Goal: Communication & Community: Answer question/provide support

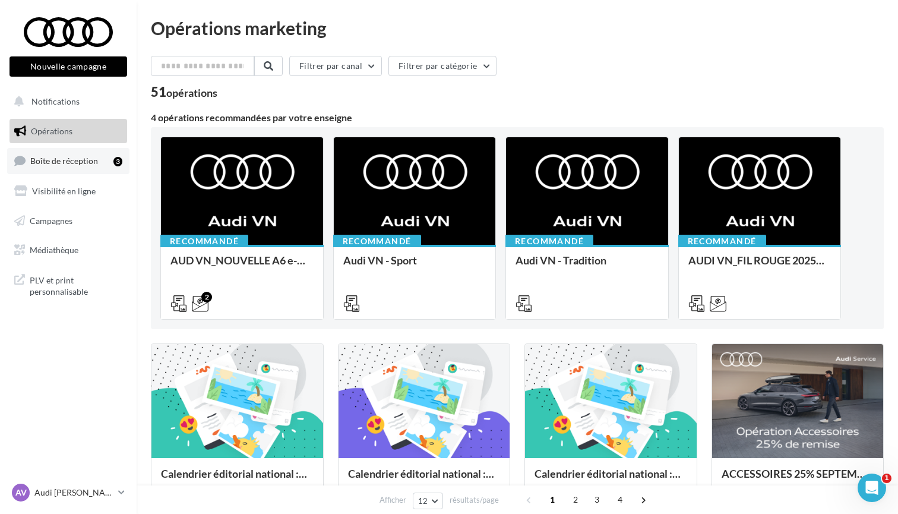
click at [67, 165] on link "Boîte de réception 3" at bounding box center [68, 161] width 122 height 26
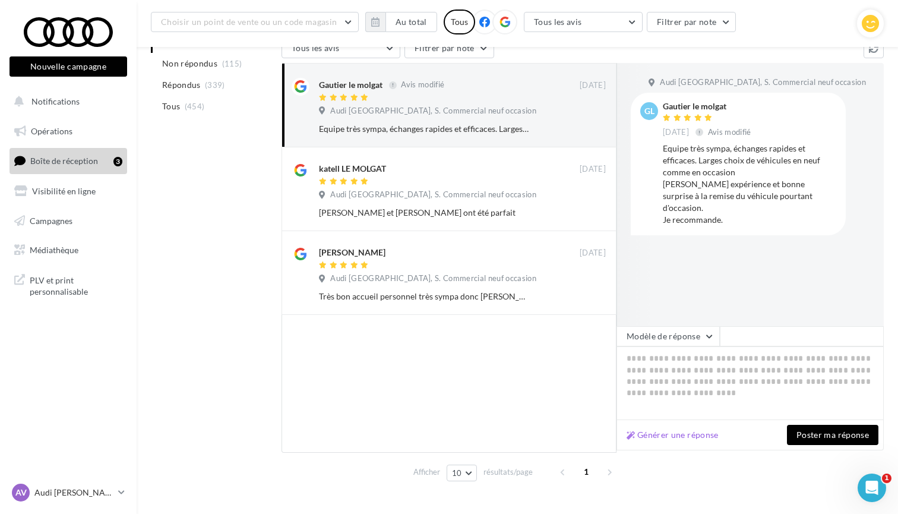
scroll to position [148, 0]
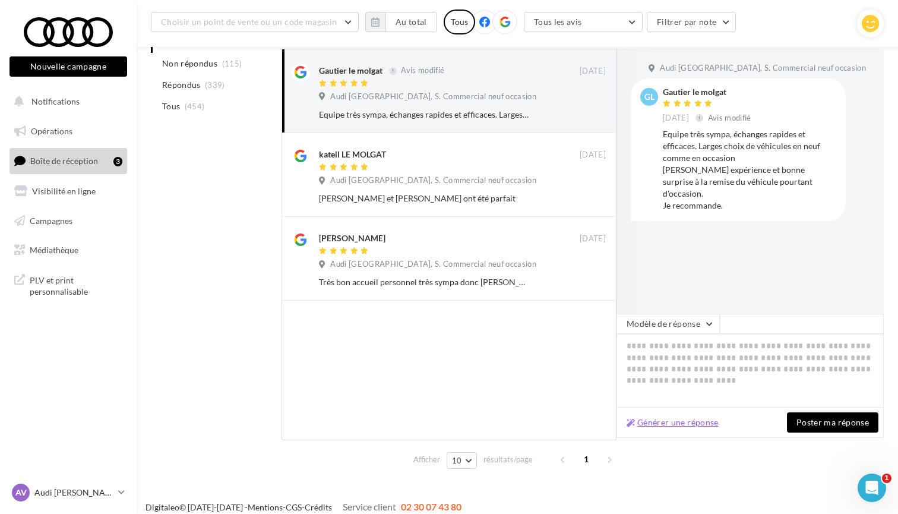
click at [691, 425] on button "Générer une réponse" at bounding box center [673, 422] width 102 height 14
type textarea "**********"
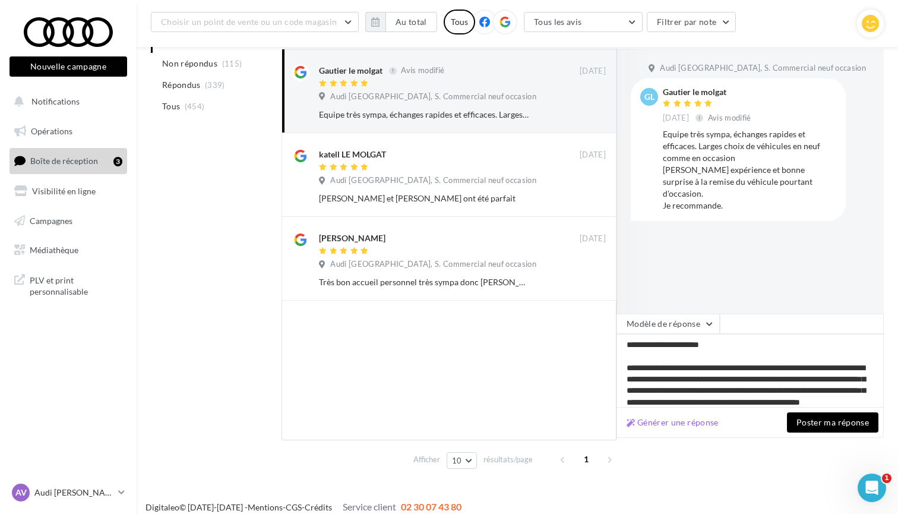
click at [833, 421] on button "Poster ma réponse" at bounding box center [832, 422] width 91 height 20
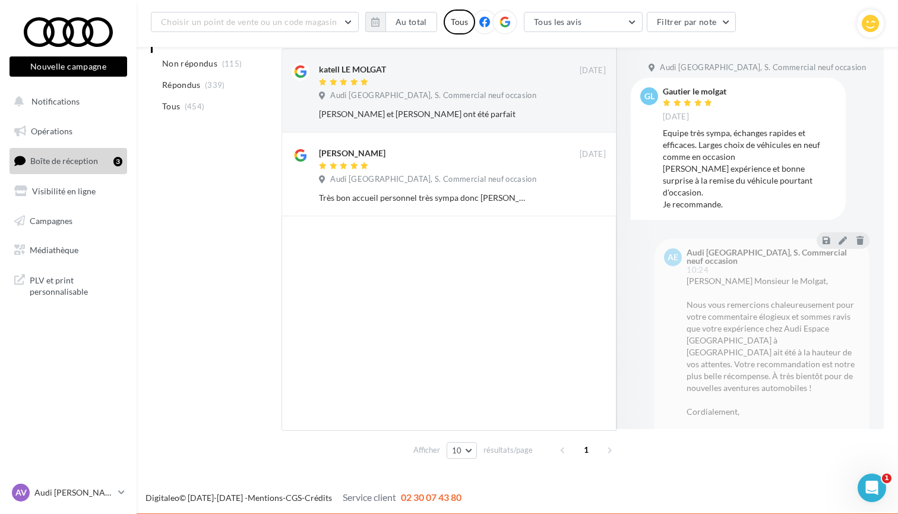
scroll to position [147, 0]
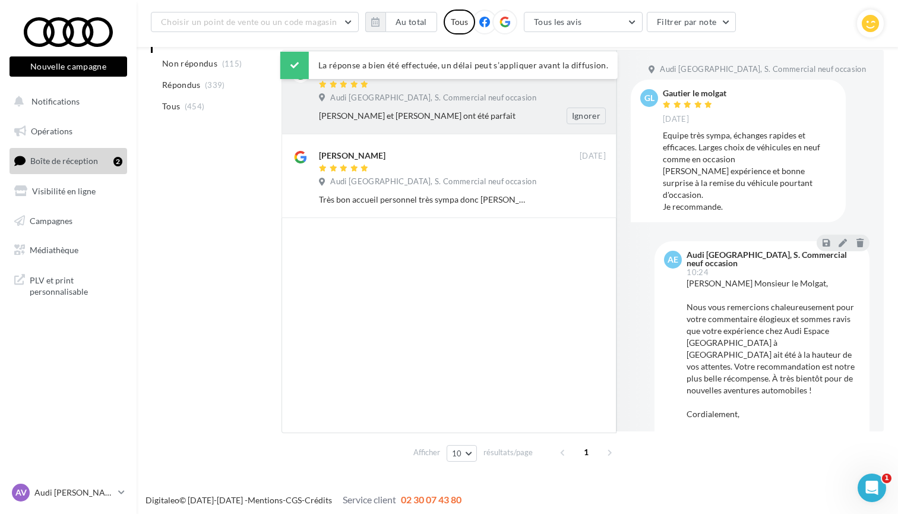
click at [420, 105] on div "katell LE MOLGAT [DATE] [GEOGRAPHIC_DATA], S. Commercial neuf occasion [PERSON_…" at bounding box center [462, 94] width 287 height 59
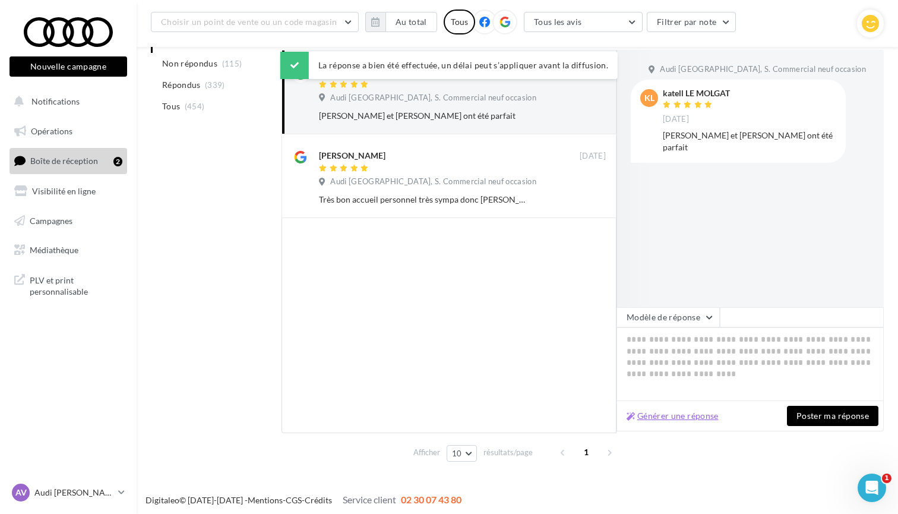
click at [697, 419] on button "Générer une réponse" at bounding box center [673, 416] width 102 height 14
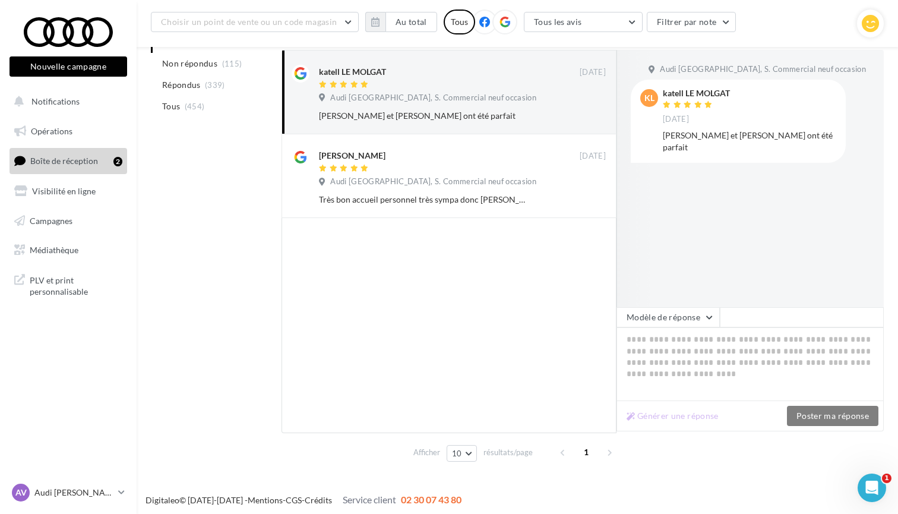
type textarea "**********"
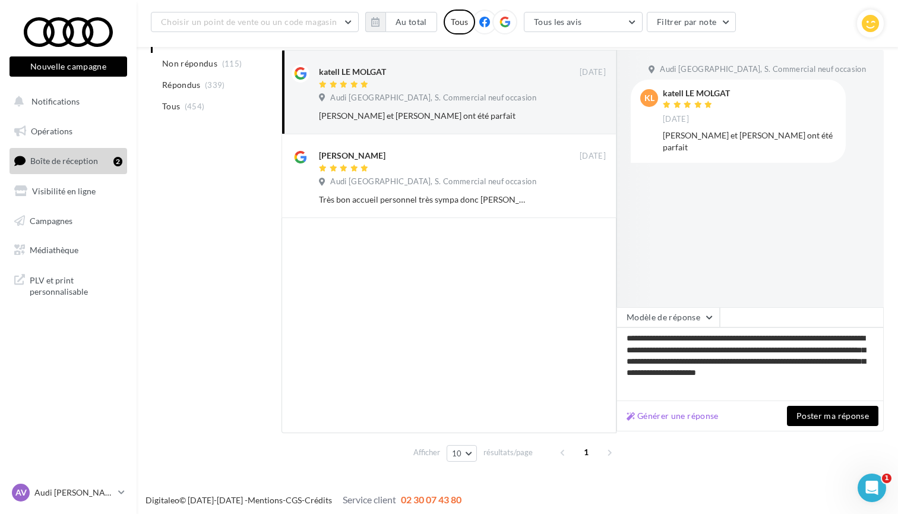
click at [827, 417] on button "Poster ma réponse" at bounding box center [832, 416] width 91 height 20
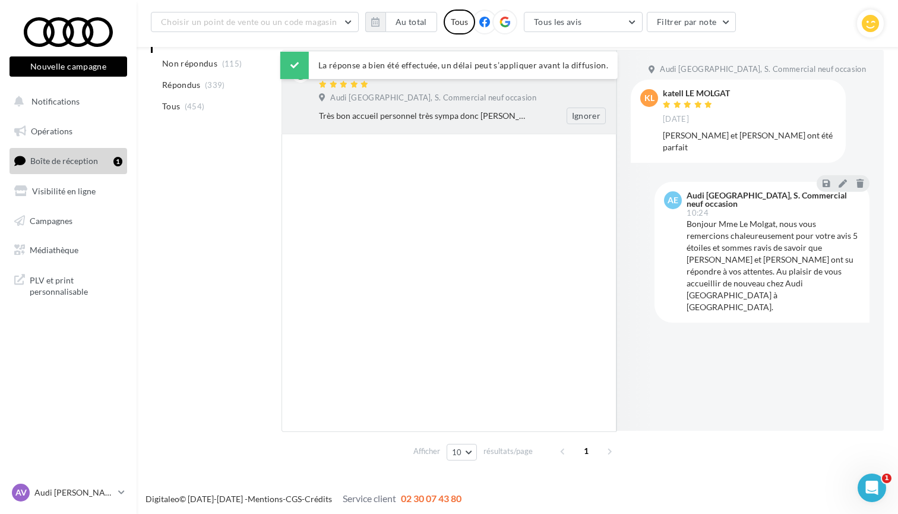
click at [400, 109] on div "Très bon accueil personnel très sympa donc [PERSON_NAME] et [PERSON_NAME] Ignor…" at bounding box center [467, 116] width 296 height 17
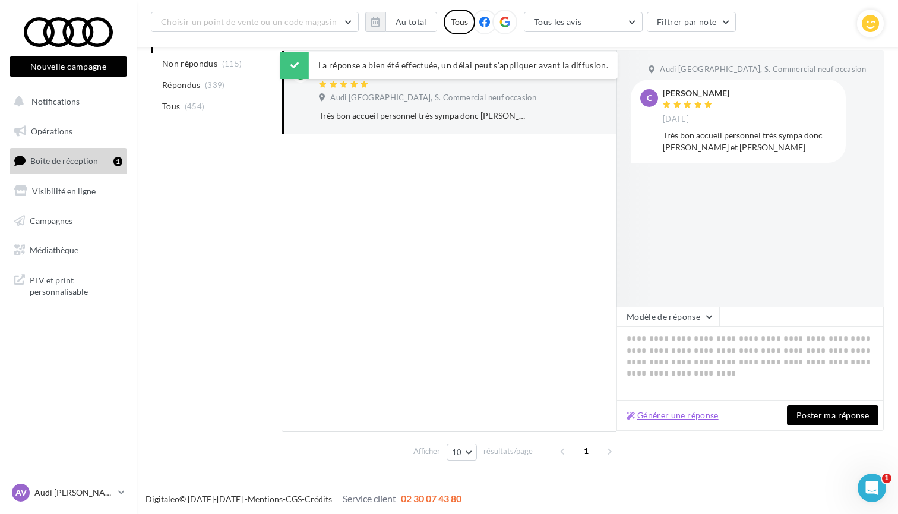
click at [697, 419] on button "Générer une réponse" at bounding box center [673, 415] width 102 height 14
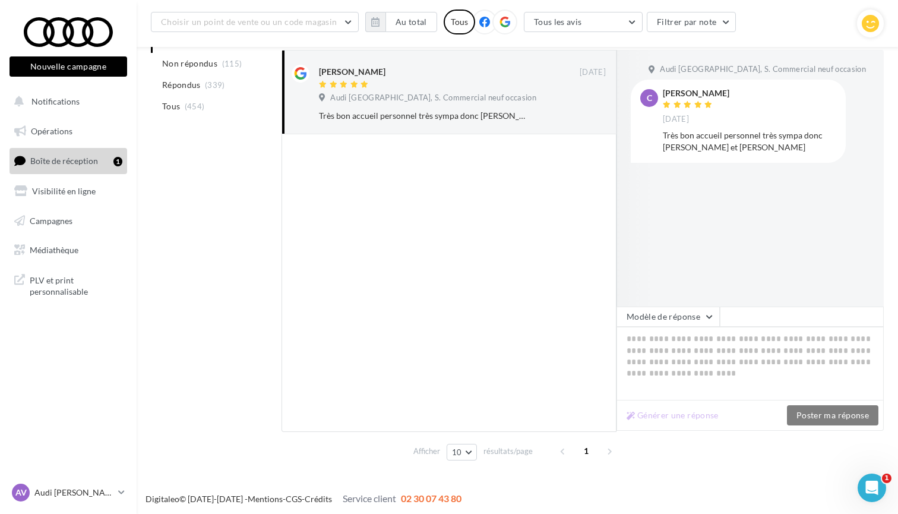
type textarea "**********"
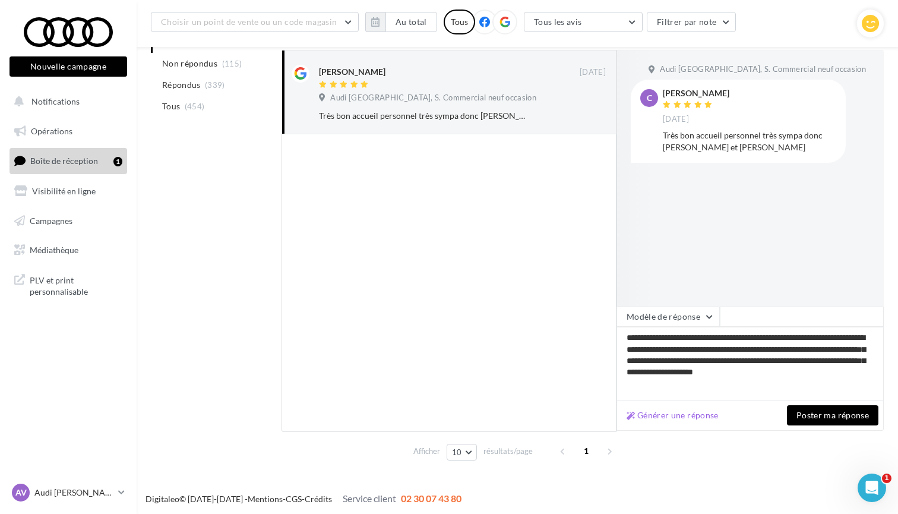
click at [854, 414] on button "Poster ma réponse" at bounding box center [832, 415] width 91 height 20
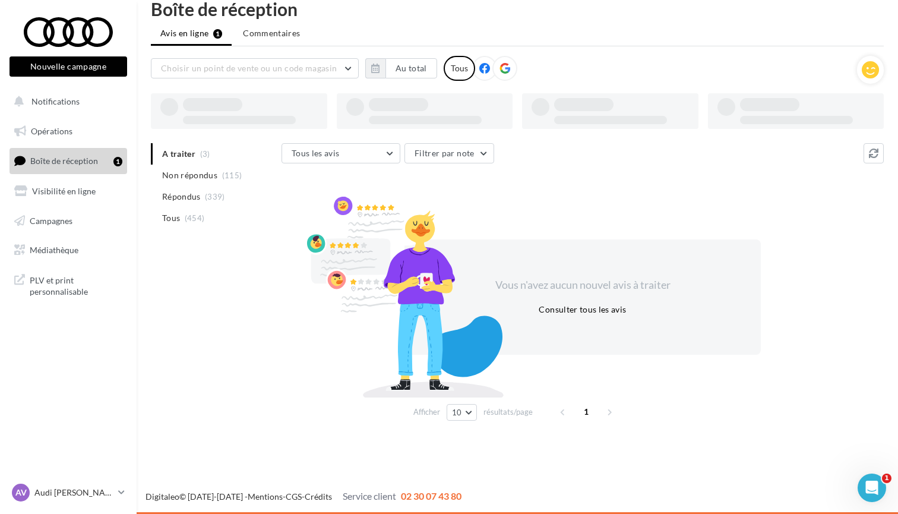
scroll to position [19, 0]
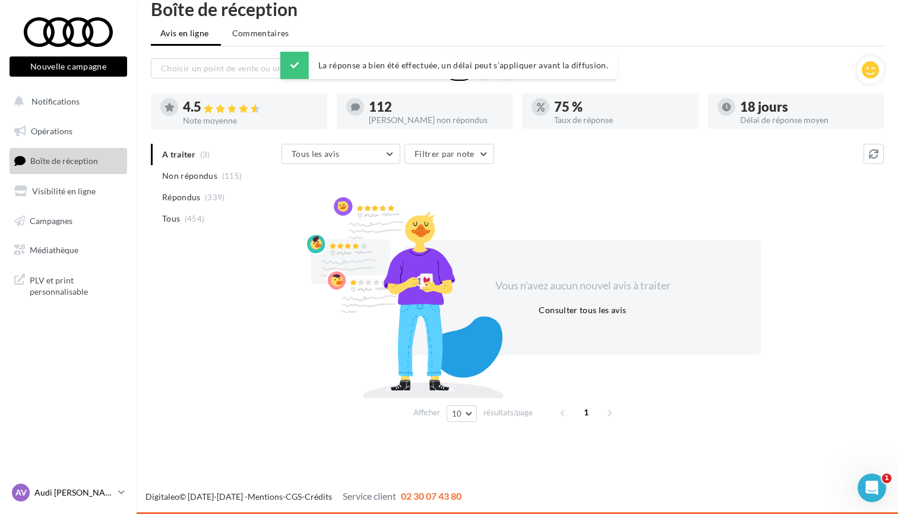
click at [75, 487] on p "Audi [PERSON_NAME]" at bounding box center [73, 492] width 79 height 12
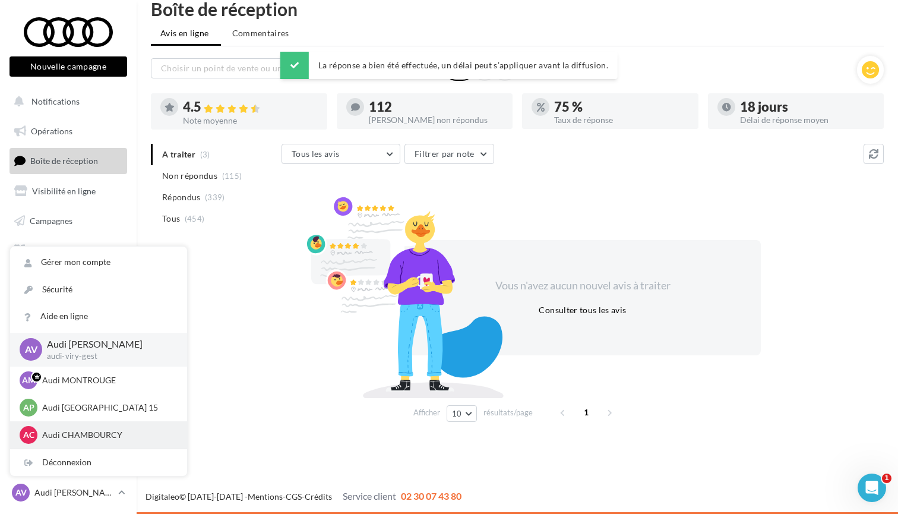
click at [73, 433] on p "Audi CHAMBOURCY" at bounding box center [107, 435] width 131 height 12
